Goal: Task Accomplishment & Management: Manage account settings

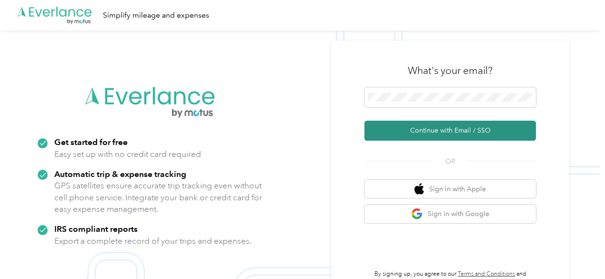
click at [450, 128] on button "Continue with Email / SSO" at bounding box center [451, 131] width 172 height 20
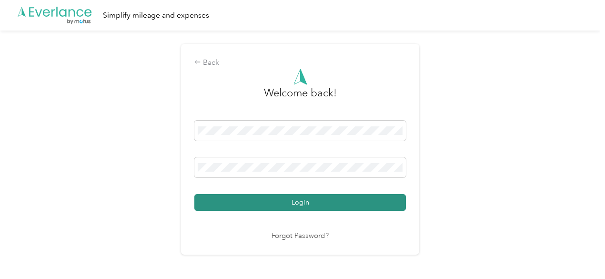
click at [324, 207] on button "Login" at bounding box center [300, 202] width 212 height 17
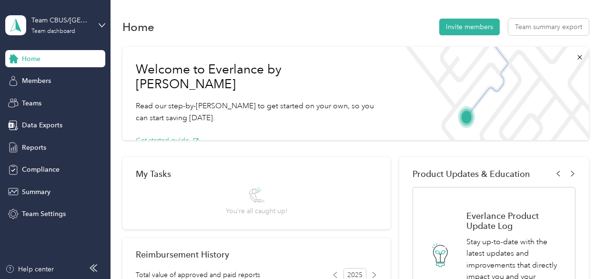
click at [97, 23] on div "Team CBUS/Toledo Team dashboard" at bounding box center [55, 25] width 100 height 33
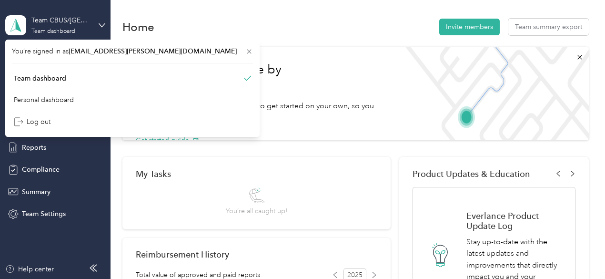
click at [97, 23] on div "Team CBUS/Toledo Team dashboard" at bounding box center [55, 25] width 100 height 33
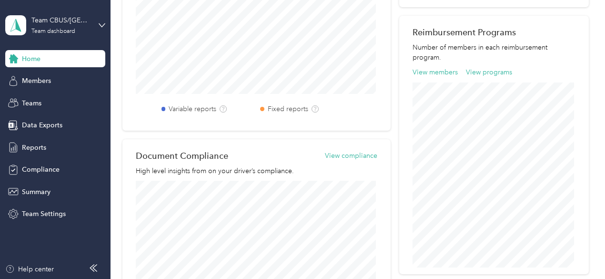
scroll to position [323, 0]
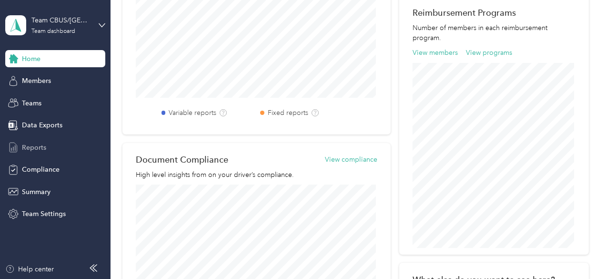
click at [41, 143] on span "Reports" at bounding box center [34, 148] width 24 height 10
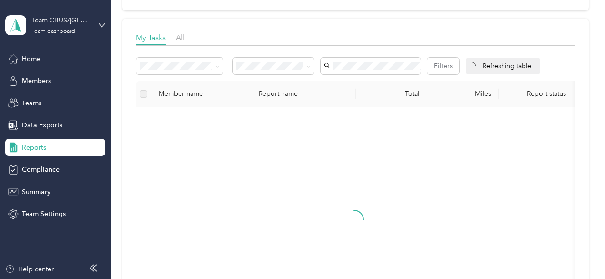
scroll to position [120, 0]
click at [37, 83] on span "Members" at bounding box center [36, 81] width 29 height 10
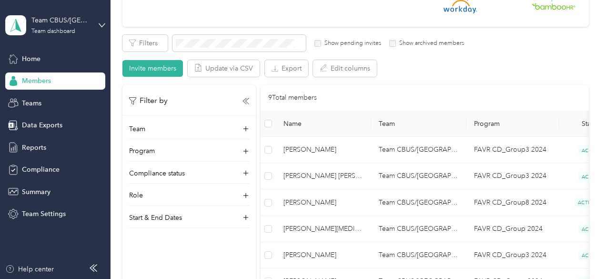
scroll to position [144, 0]
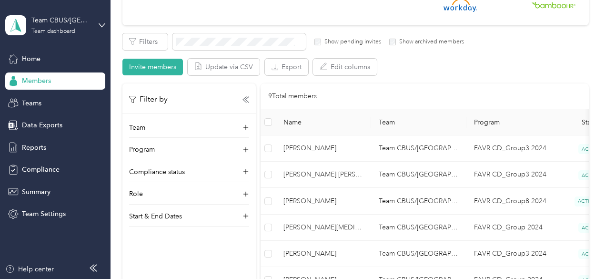
click at [201, 99] on div "Filter by" at bounding box center [189, 99] width 120 height 12
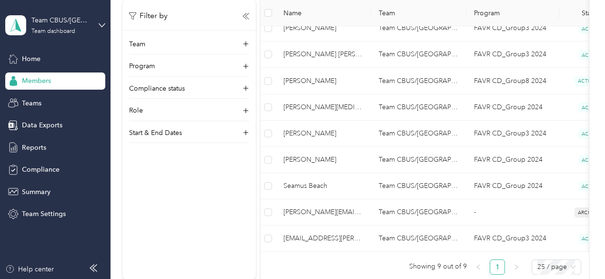
scroll to position [266, 0]
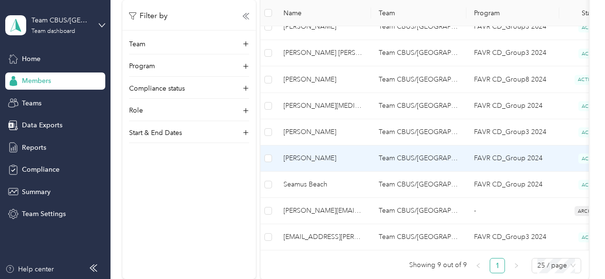
click at [291, 161] on span "[PERSON_NAME]" at bounding box center [324, 158] width 80 height 10
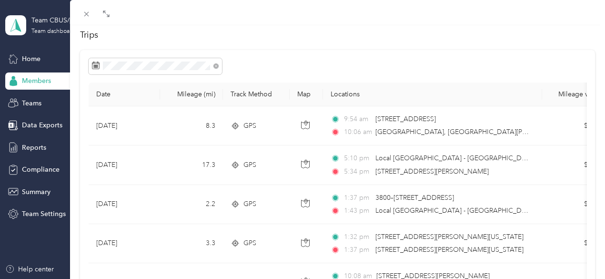
scroll to position [54, 0]
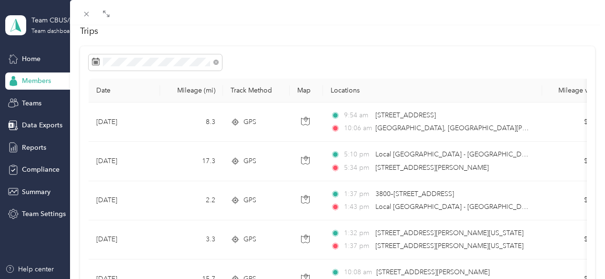
click at [288, 62] on div at bounding box center [338, 62] width 499 height 16
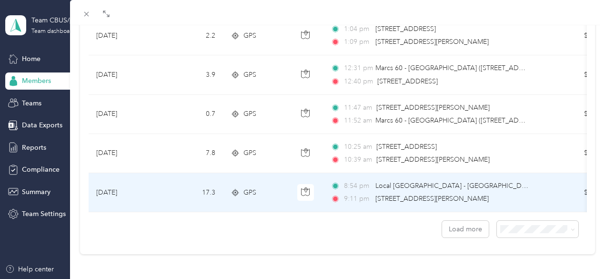
scroll to position [935, 0]
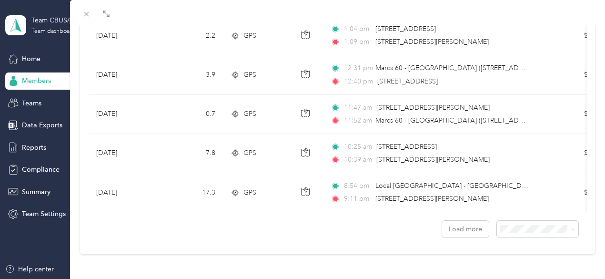
click at [515, 204] on li "100 per load" at bounding box center [530, 199] width 81 height 17
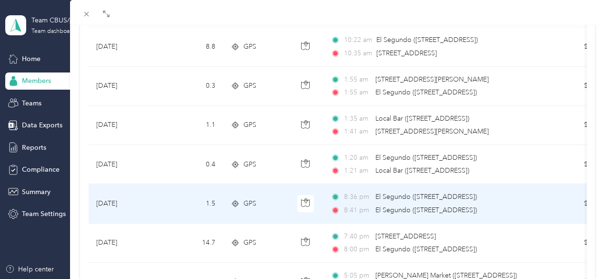
scroll to position [2678, 0]
